Goal: Entertainment & Leisure: Consume media (video, audio)

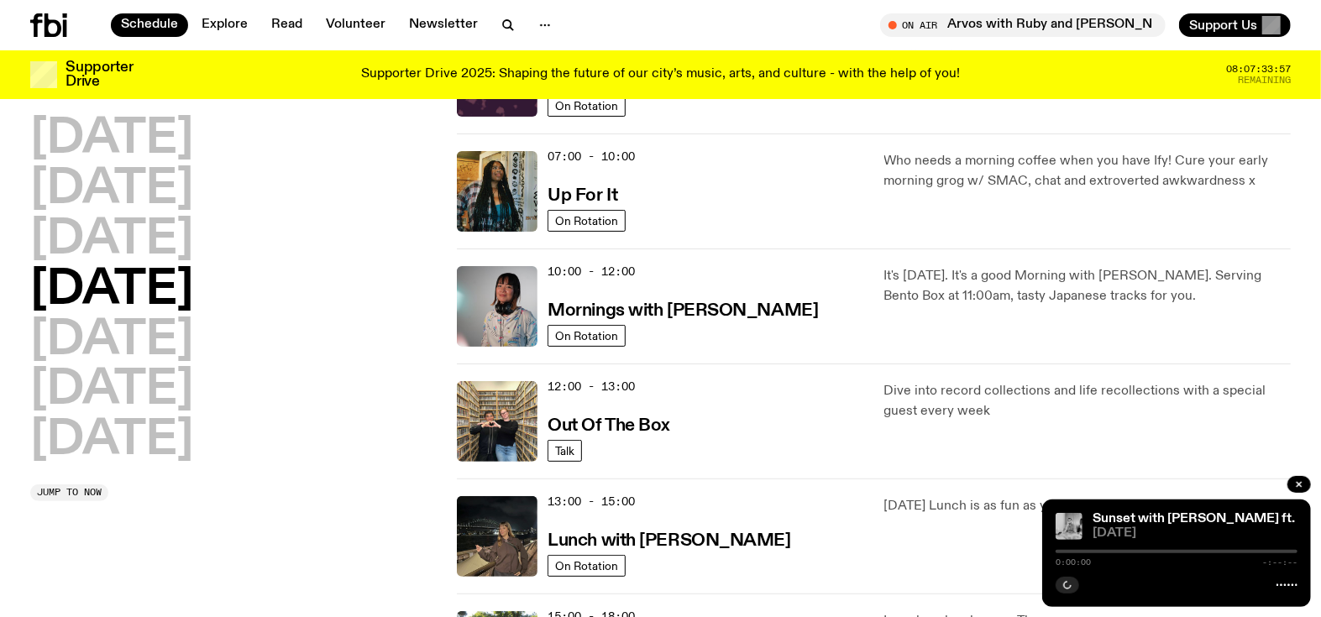
scroll to position [466, 0]
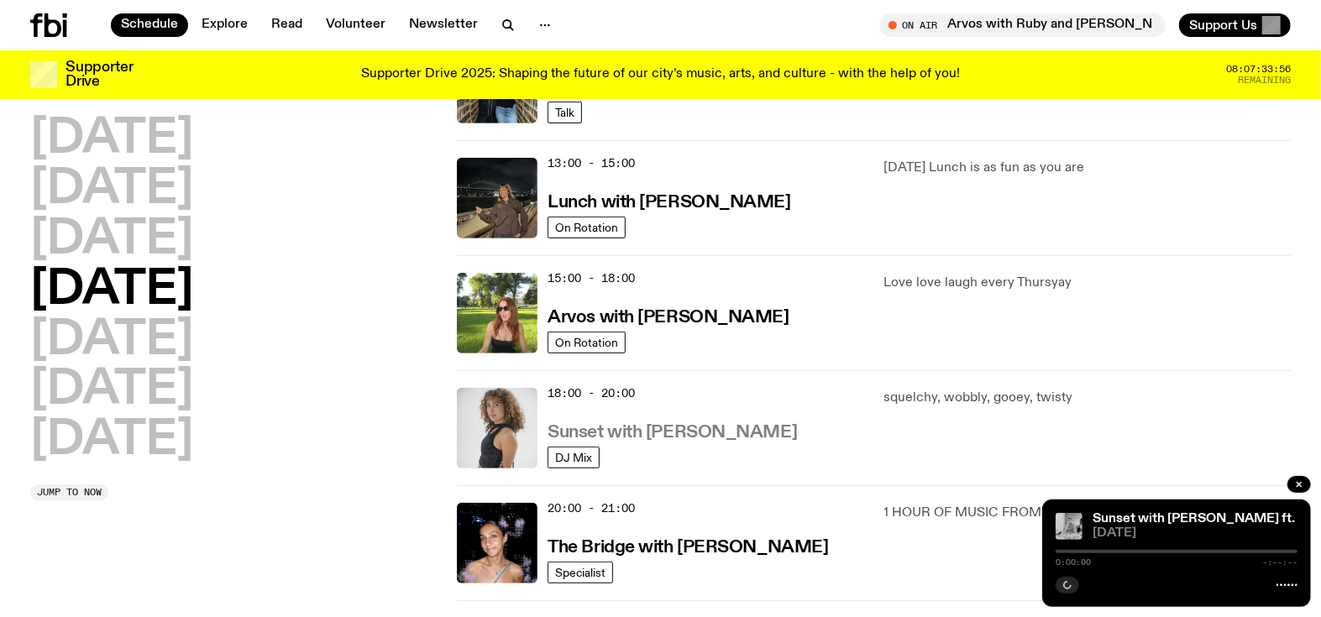
click at [596, 429] on h3 "Sunset with [PERSON_NAME]" at bounding box center [672, 433] width 249 height 18
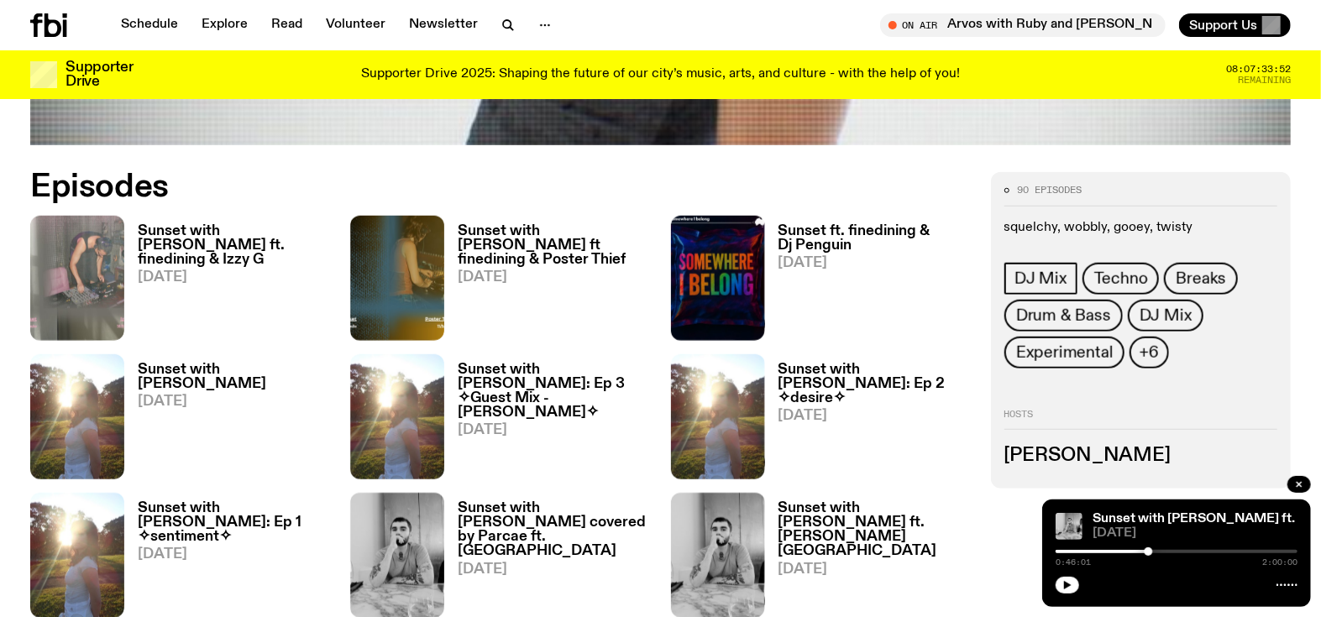
scroll to position [744, 0]
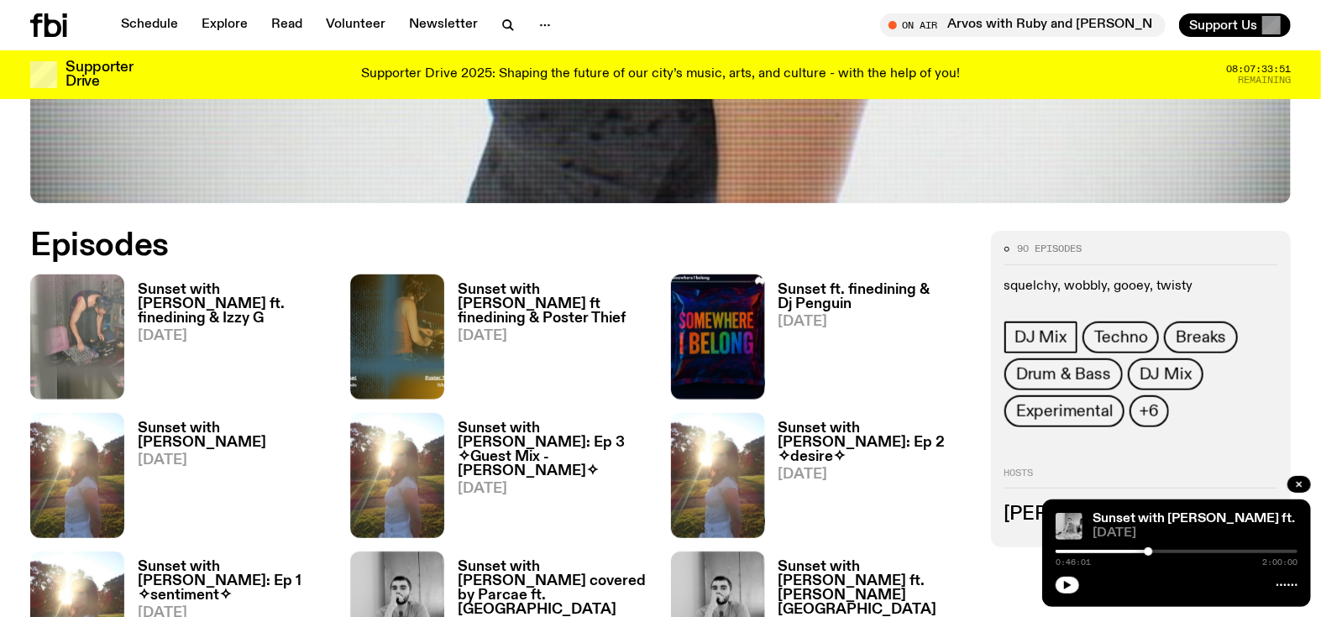
click at [178, 296] on h3 "Sunset with [PERSON_NAME] ft. finedining & Izzy G" at bounding box center [234, 304] width 192 height 43
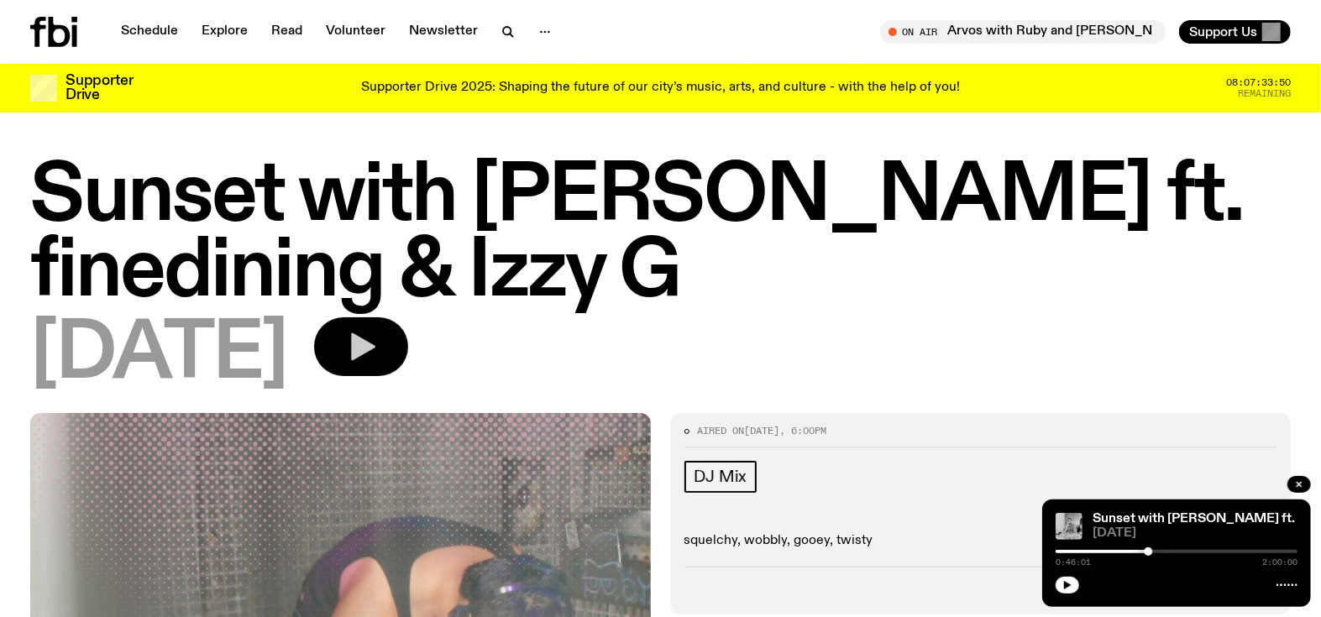
click at [378, 352] on icon "button" at bounding box center [361, 347] width 34 height 34
click at [1062, 552] on div at bounding box center [1177, 551] width 242 height 3
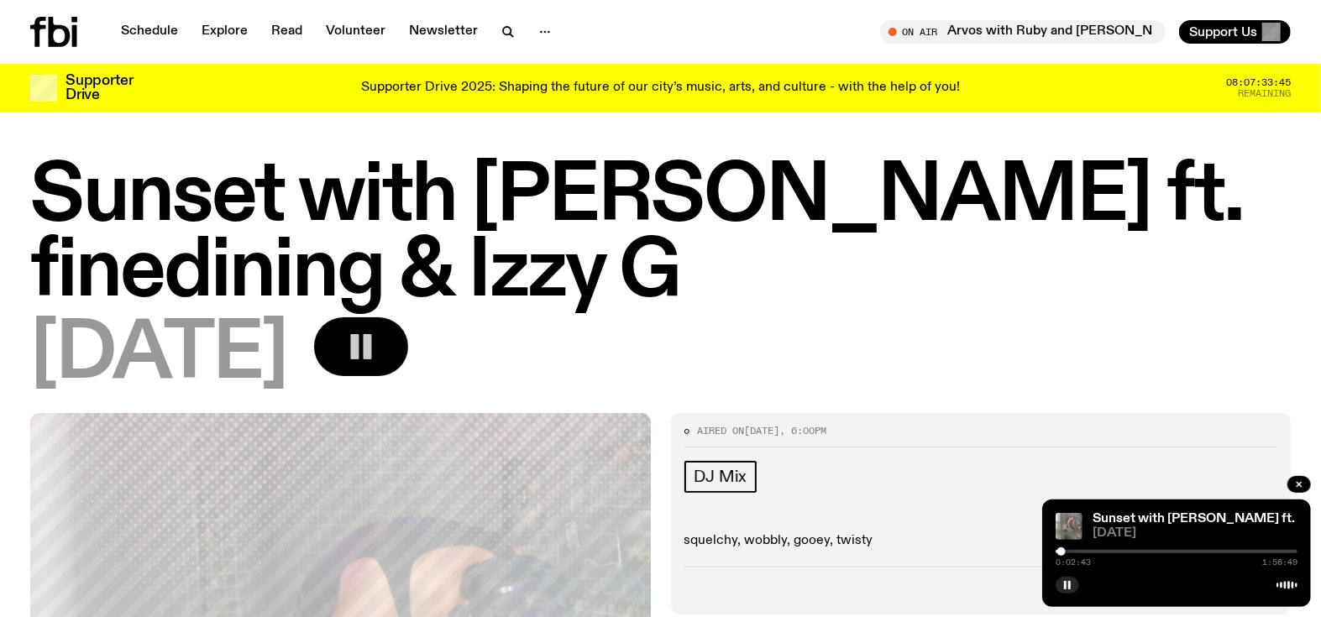
click at [1069, 550] on div at bounding box center [1177, 551] width 242 height 3
click at [888, 326] on div "[DATE]" at bounding box center [660, 356] width 1261 height 76
click at [1121, 551] on div at bounding box center [1177, 551] width 242 height 3
click at [1126, 551] on div at bounding box center [1177, 551] width 242 height 3
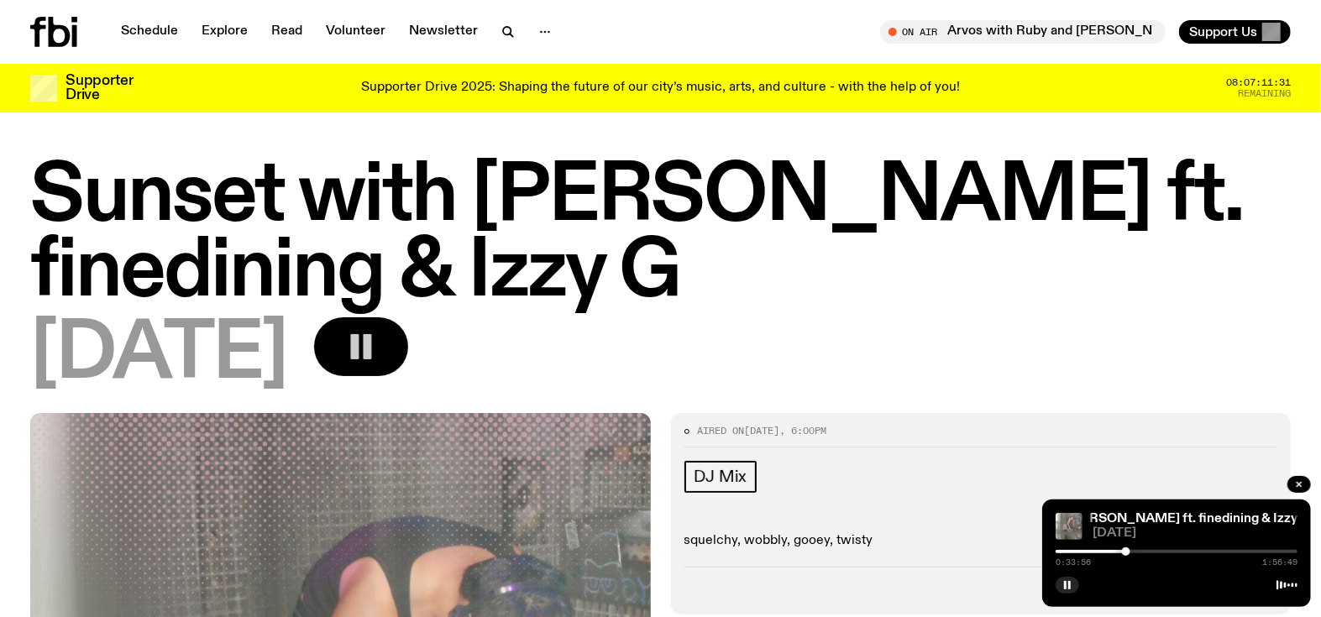
click at [1056, 361] on div "[DATE]" at bounding box center [660, 356] width 1261 height 76
